Goal: Task Accomplishment & Management: Manage account settings

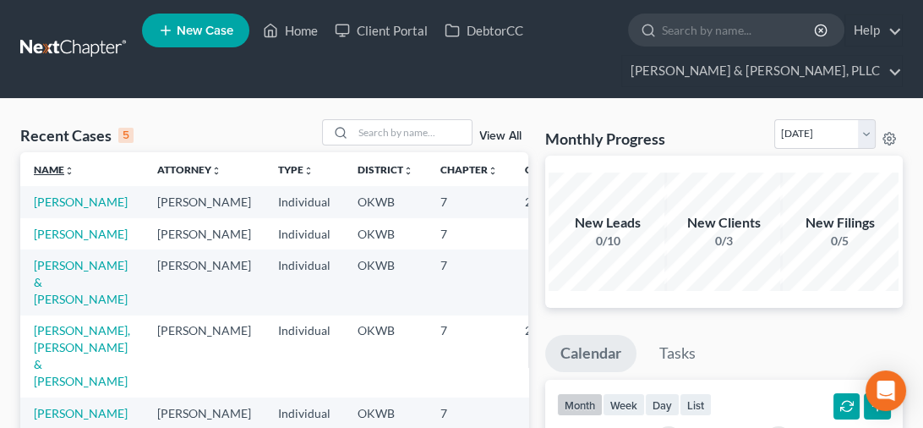
click at [40, 163] on link "Name unfold_more expand_more expand_less" at bounding box center [54, 169] width 41 height 13
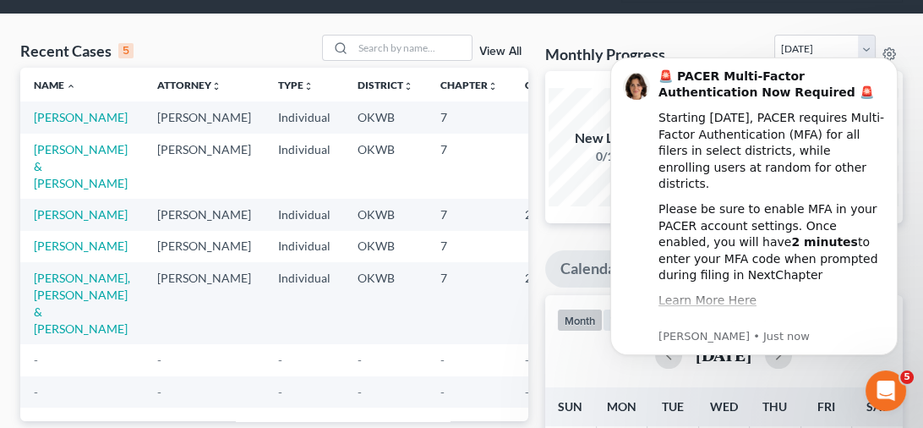
click at [265, 375] on td "-" at bounding box center [304, 359] width 79 height 31
click at [876, 386] on icon "Open Intercom Messenger" at bounding box center [886, 391] width 28 height 28
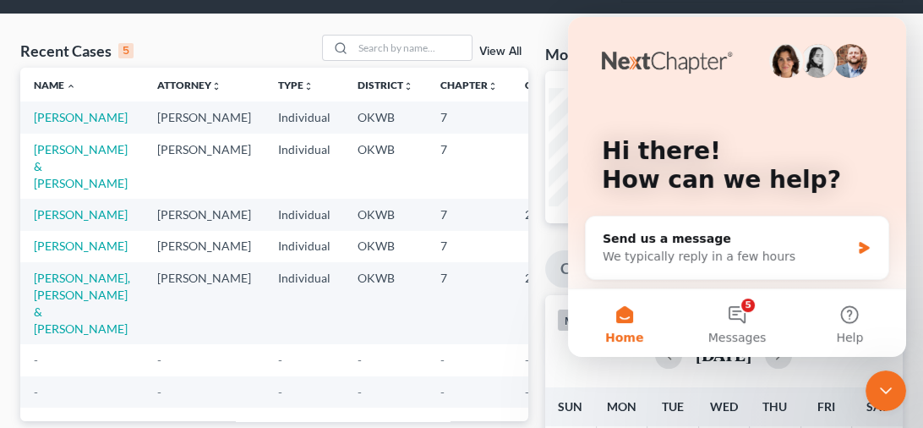
click at [618, 325] on button "Home" at bounding box center [624, 323] width 112 height 68
click at [511, 344] on td "25-11241" at bounding box center [551, 303] width 81 height 82
click at [75, 344] on td "[PERSON_NAME], [PERSON_NAME] & [PERSON_NAME]" at bounding box center [81, 303] width 123 height 82
click at [894, 381] on icon "Close Intercom Messenger" at bounding box center [886, 390] width 20 height 20
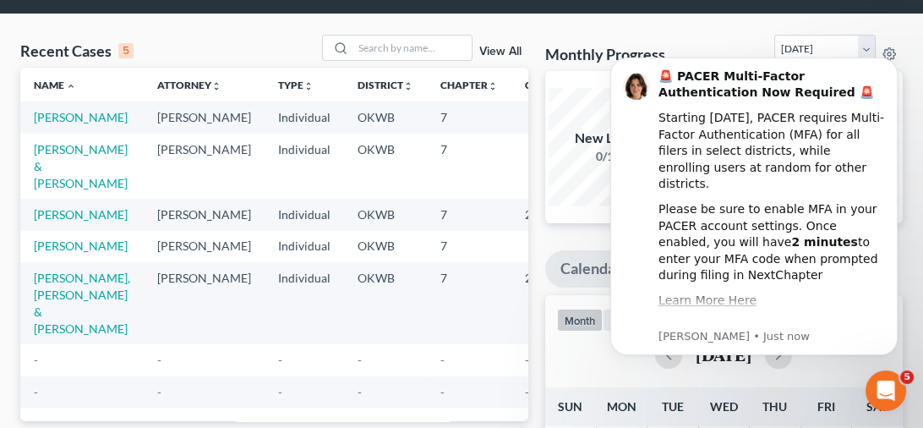
click at [555, 368] on div "month week day list [DATE]" at bounding box center [724, 335] width 375 height 81
click at [896, 60] on icon "Dismiss notification" at bounding box center [893, 61] width 9 height 9
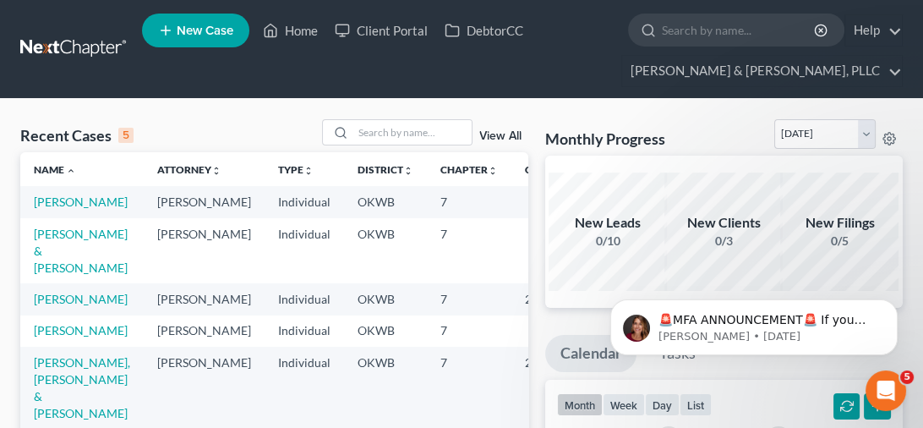
click at [507, 136] on link "View All" at bounding box center [500, 136] width 42 height 12
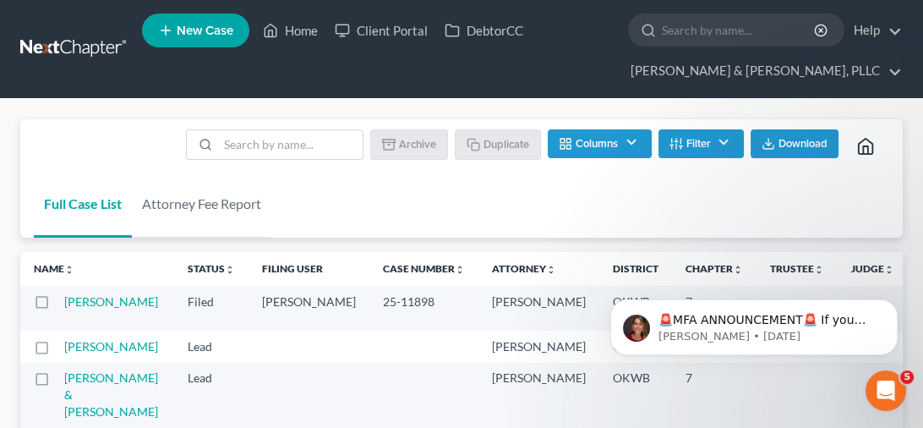
scroll to position [293, 0]
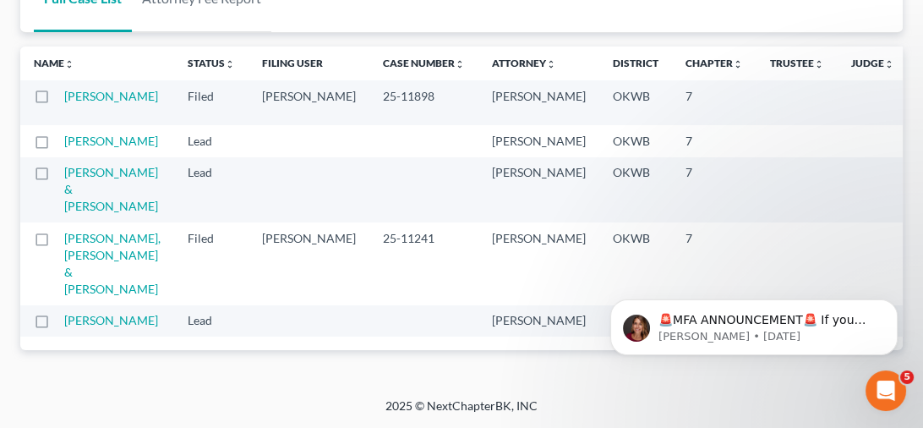
click at [57, 243] on label at bounding box center [57, 243] width 0 height 0
click at [64, 230] on input "checkbox" at bounding box center [69, 235] width 11 height 11
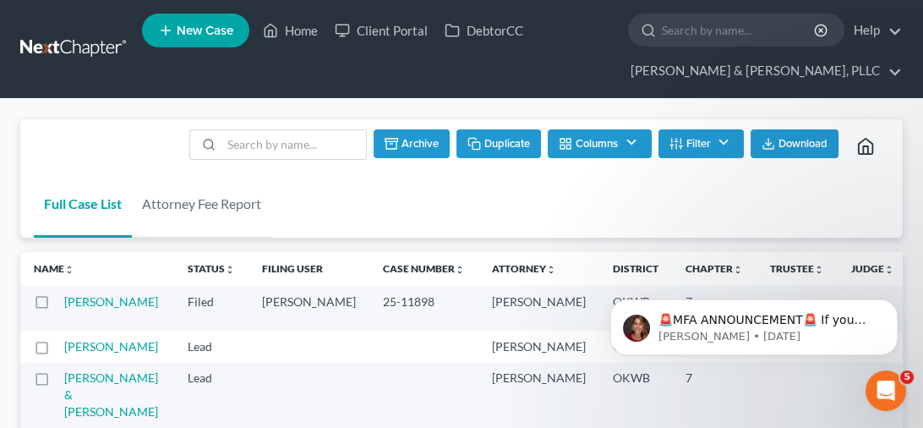
click at [420, 143] on button "Archive" at bounding box center [412, 143] width 76 height 29
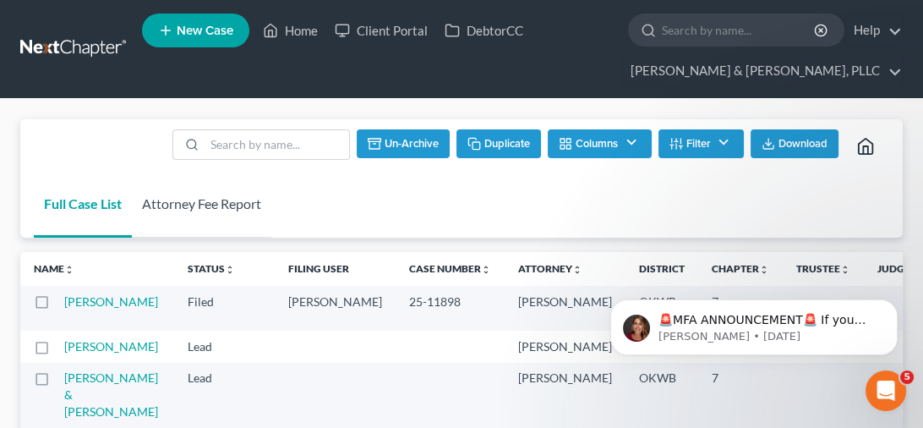
checkbox input "false"
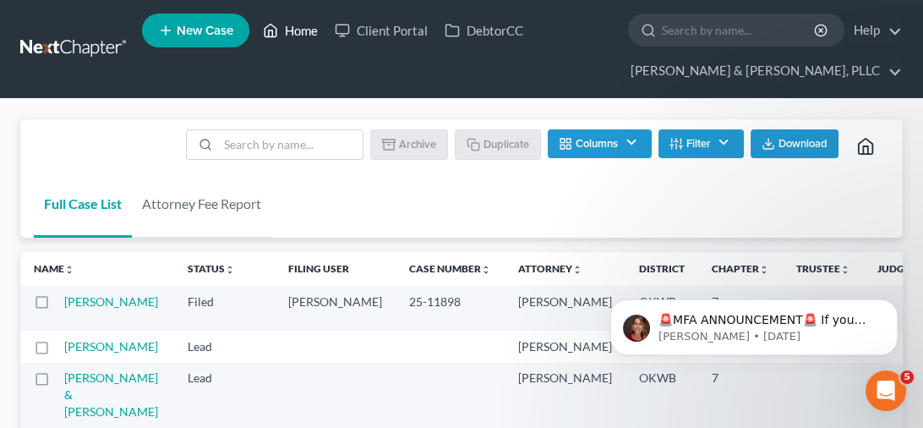
click at [293, 29] on link "Home" at bounding box center [290, 30] width 72 height 30
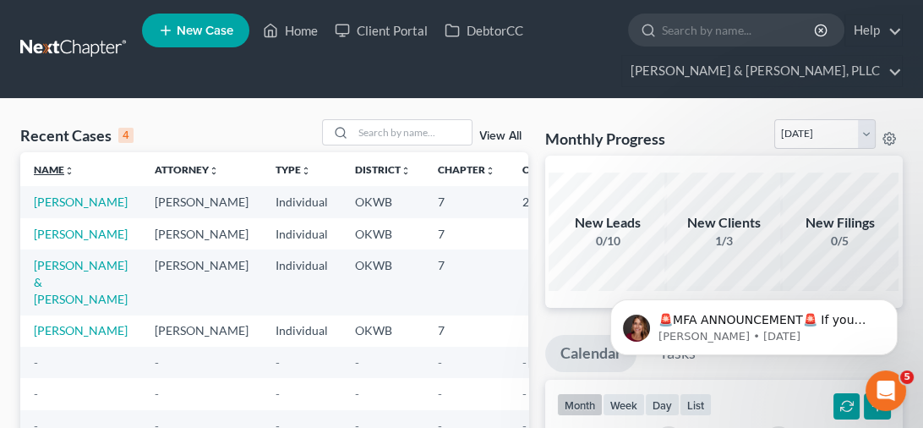
click at [41, 168] on link "Name unfold_more expand_more expand_less" at bounding box center [54, 169] width 41 height 13
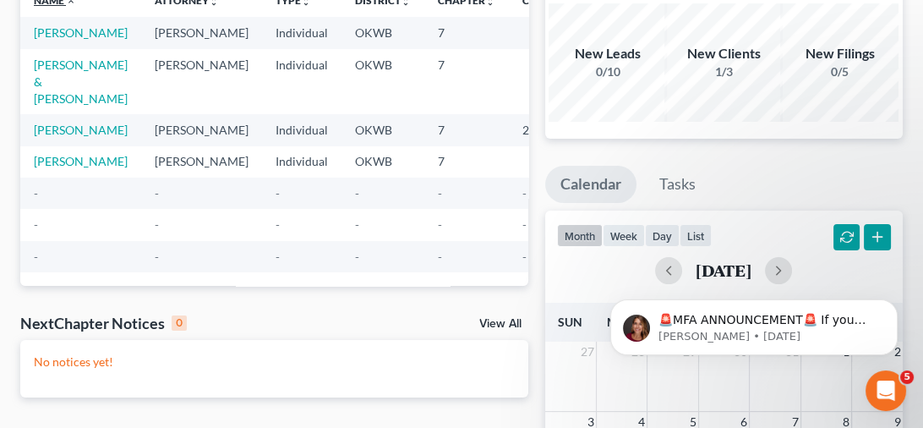
scroll to position [254, 0]
